Goal: Task Accomplishment & Management: Complete application form

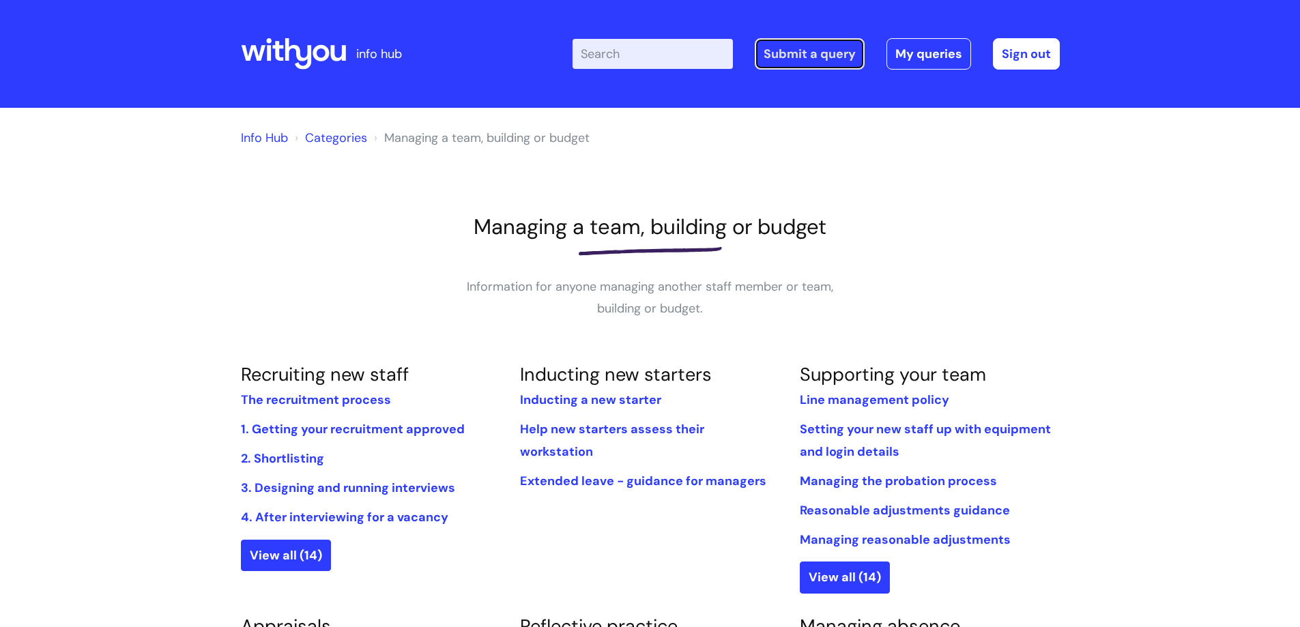
click at [797, 53] on link "Submit a query" at bounding box center [810, 53] width 110 height 31
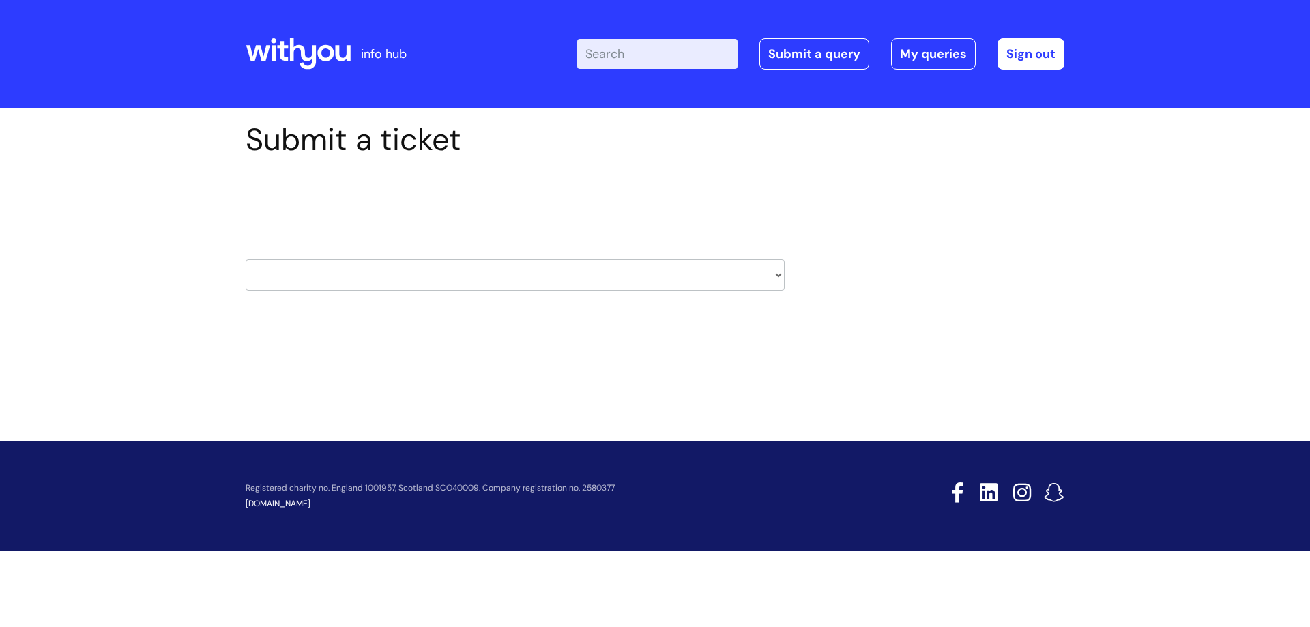
click at [486, 266] on select "HR / People IT and Support Clinical Drug Alerts Finance Accounts Data Support T…" at bounding box center [515, 274] width 539 height 31
select select "it_and_support"
click at [246, 259] on select "HR / People IT and Support Clinical Drug Alerts Finance Accounts Data Support T…" at bounding box center [515, 274] width 539 height 31
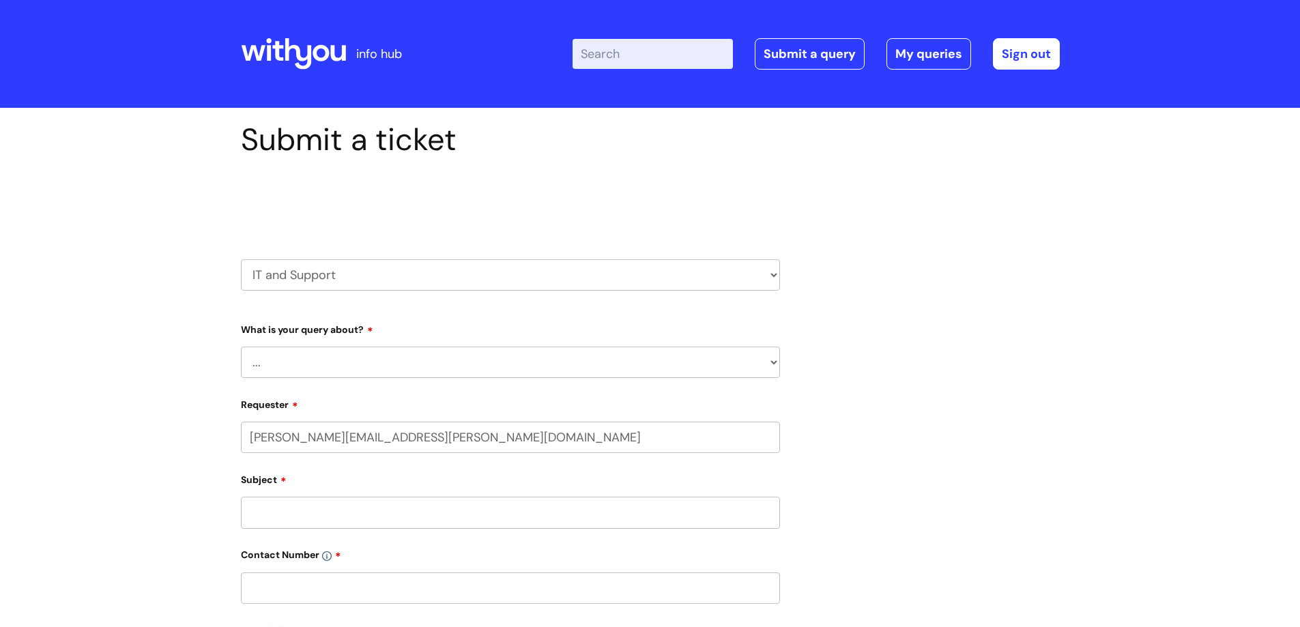
select select "80004157231"
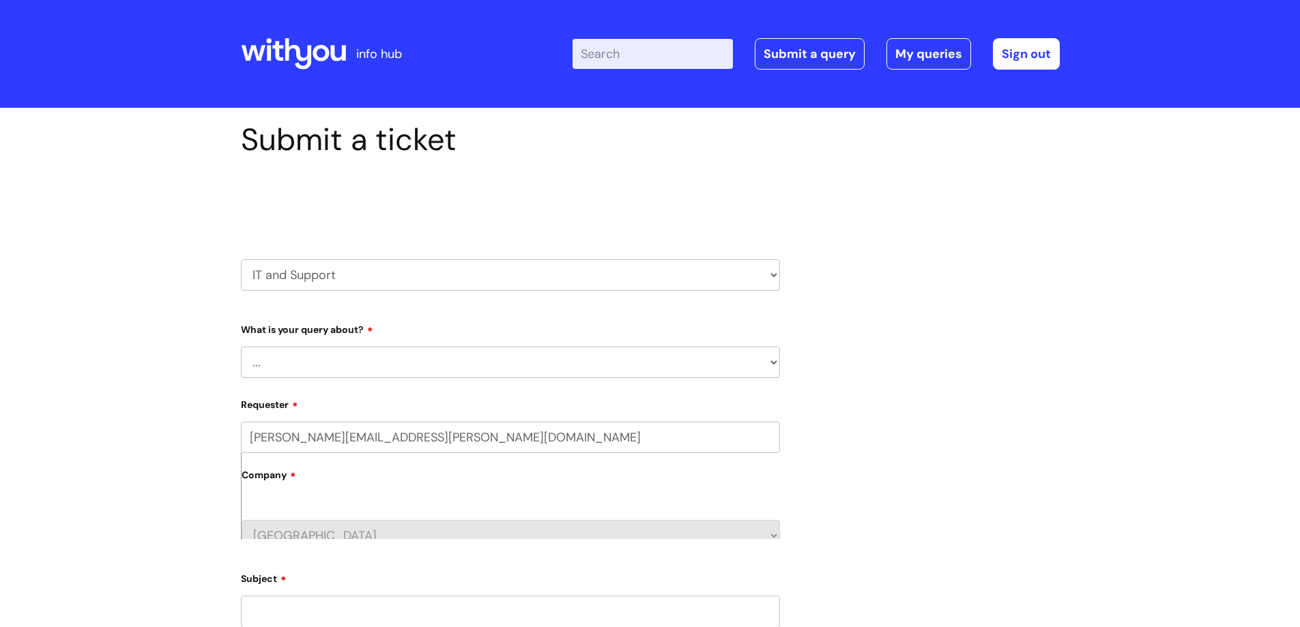
click at [364, 359] on select "... Mobile Phone Reset & MFA Accounts, Starters and Leavers IT Hardware issue I…" at bounding box center [510, 362] width 539 height 31
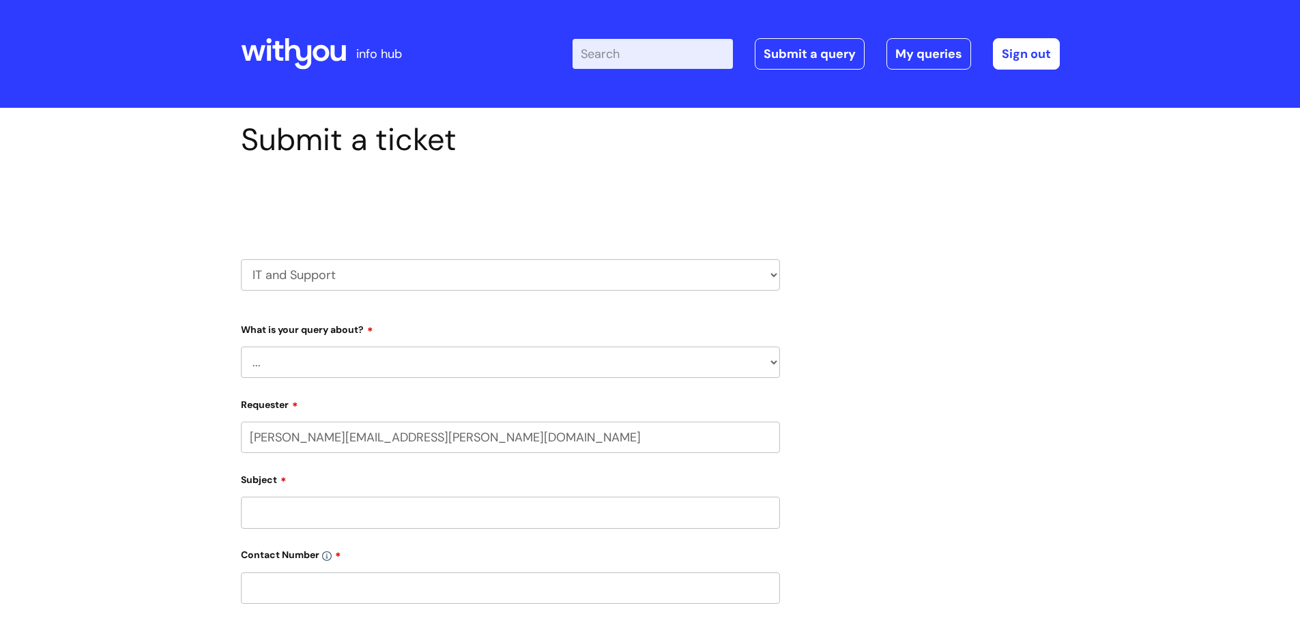
select select "Mobile Phone Reset & MFA"
click at [241, 347] on select "... Mobile Phone Reset & MFA Accounts, Starters and Leavers IT Hardware issue I…" at bounding box center [510, 362] width 539 height 31
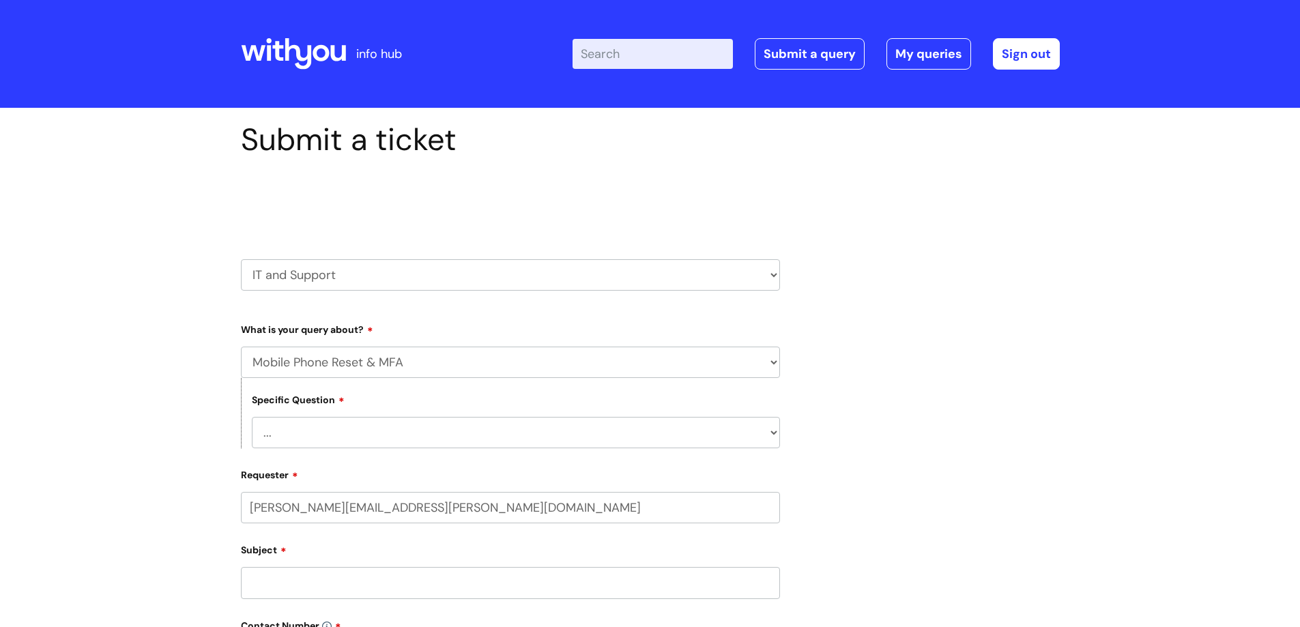
click at [379, 435] on select "... Support with Mobile Phone Reset & MFA" at bounding box center [516, 432] width 528 height 31
select select "Support with Mobile Phone Reset & MFA"
click at [252, 417] on select "... Support with Mobile Phone Reset & MFA" at bounding box center [516, 432] width 528 height 31
click at [354, 575] on input "Subject" at bounding box center [510, 582] width 539 height 31
type input "New starter [PERSON_NAME]"
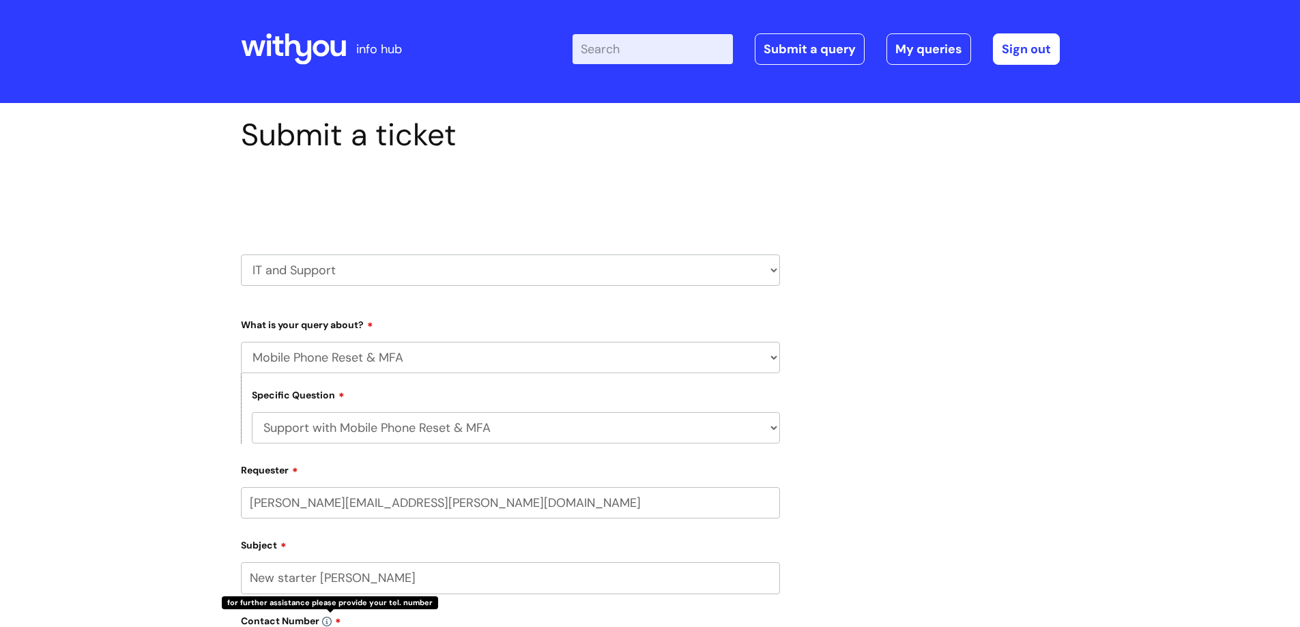
scroll to position [345, 0]
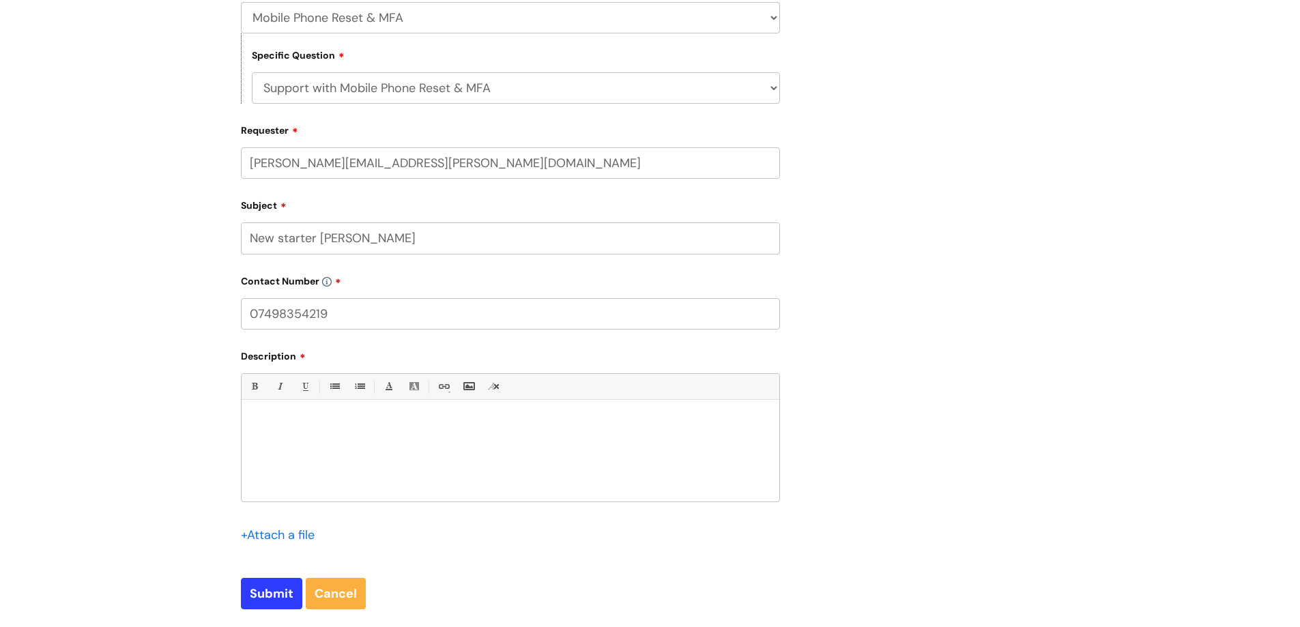
type input "07498354219"
click at [385, 427] on p at bounding box center [510, 424] width 517 height 12
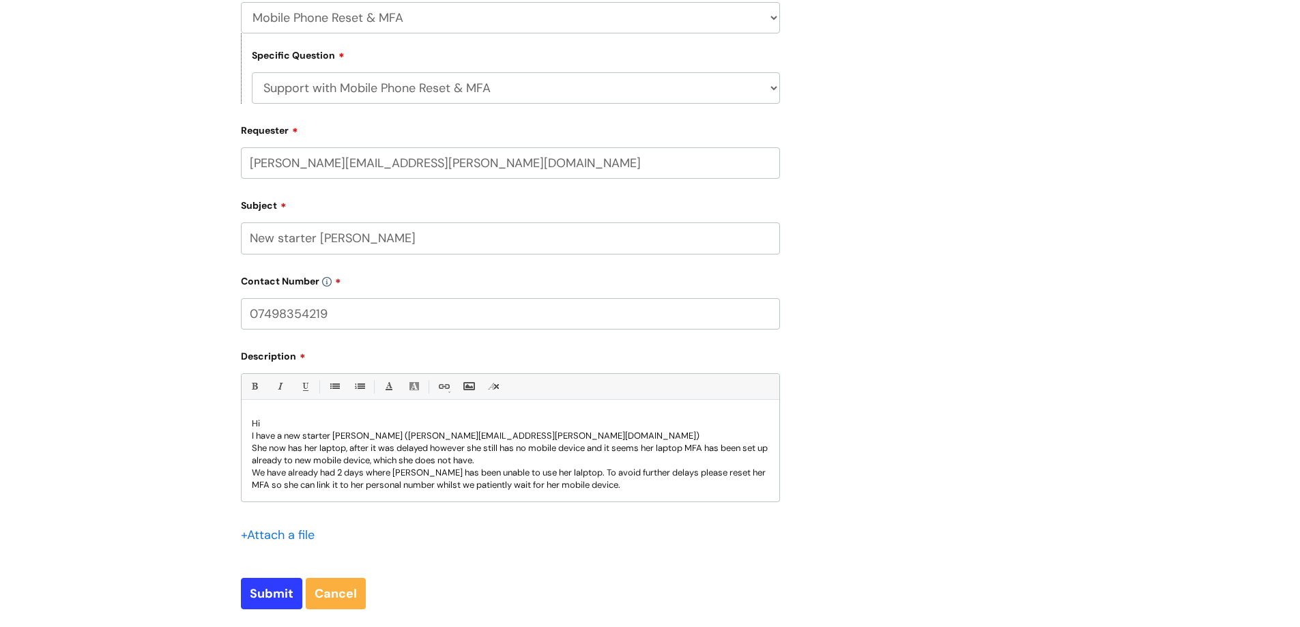
scroll to position [1, 0]
click at [540, 471] on p "We have already had 2 days where [PERSON_NAME] has been unable to use her lalpt…" at bounding box center [510, 477] width 517 height 25
click at [300, 498] on p "Thank you" at bounding box center [510, 496] width 517 height 12
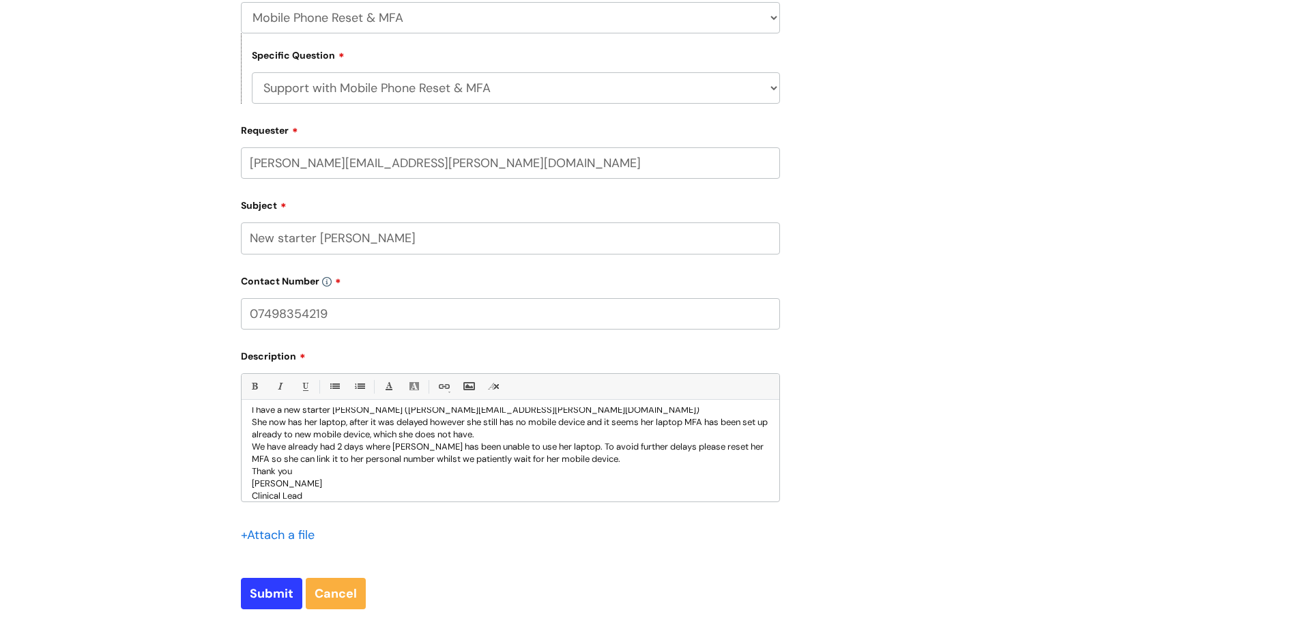
scroll to position [38, 0]
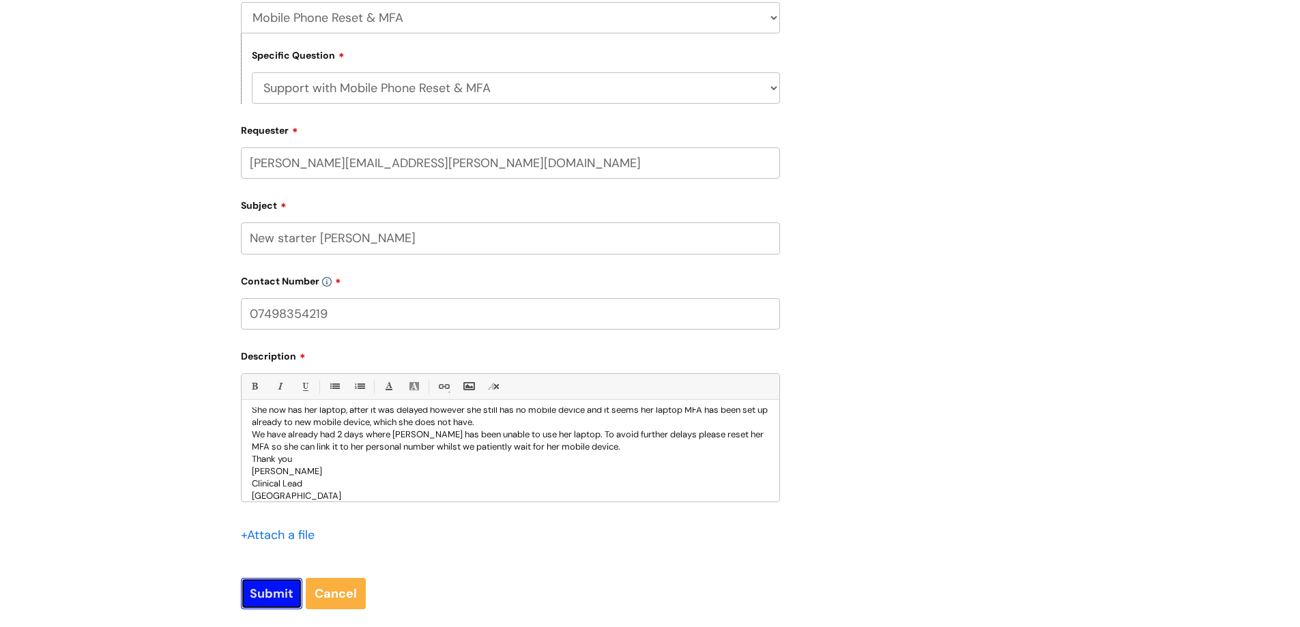
click at [259, 582] on input "Submit" at bounding box center [271, 593] width 61 height 31
type input "Please Wait..."
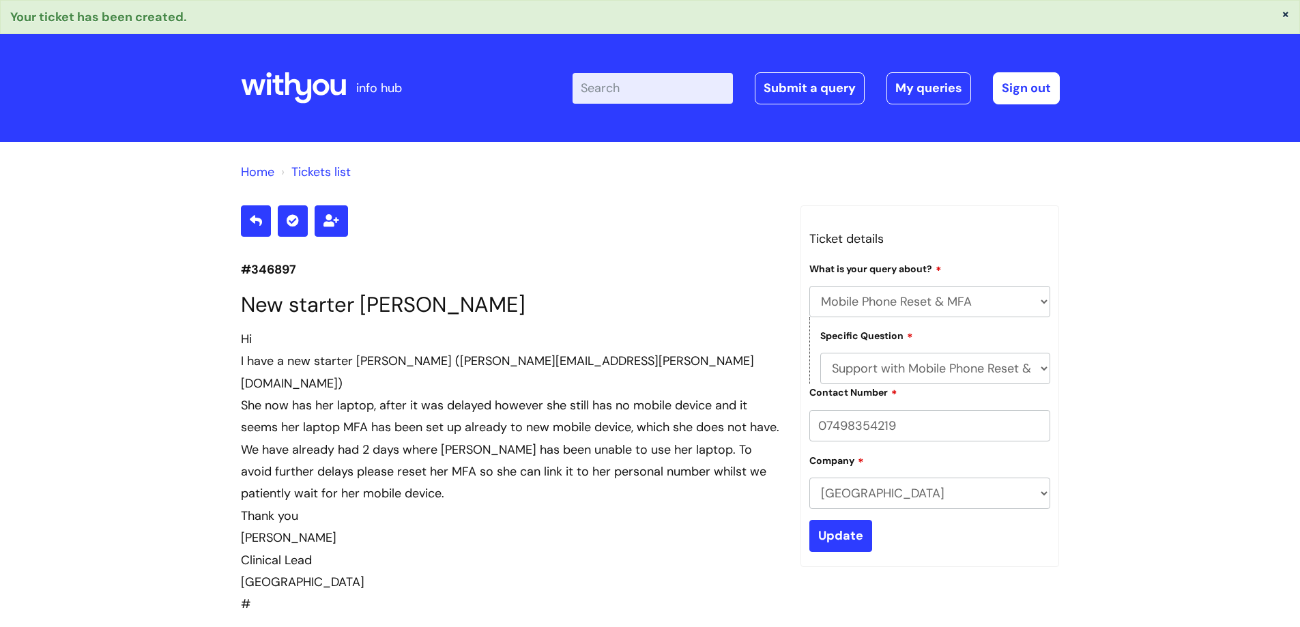
select select "Mobile Phone Reset & MFA"
select select "Support with Mobile Phone Reset & MFA"
